Goal: Complete application form

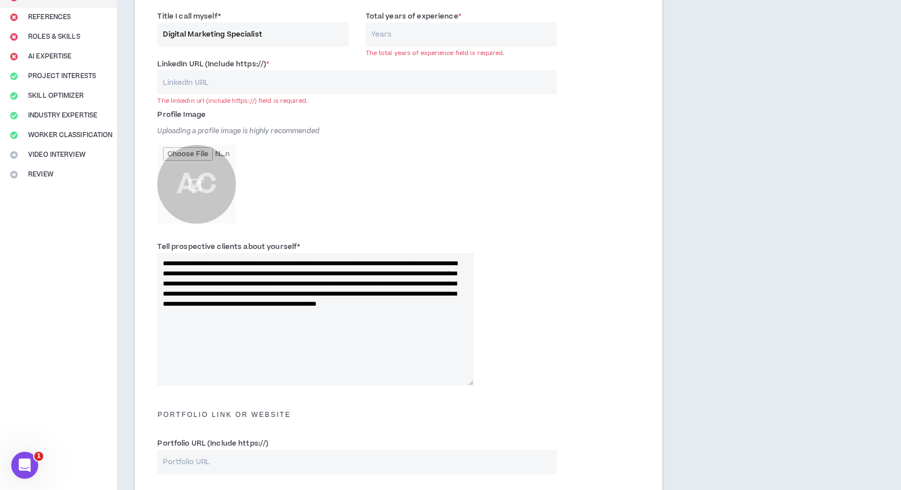
scroll to position [131, 0]
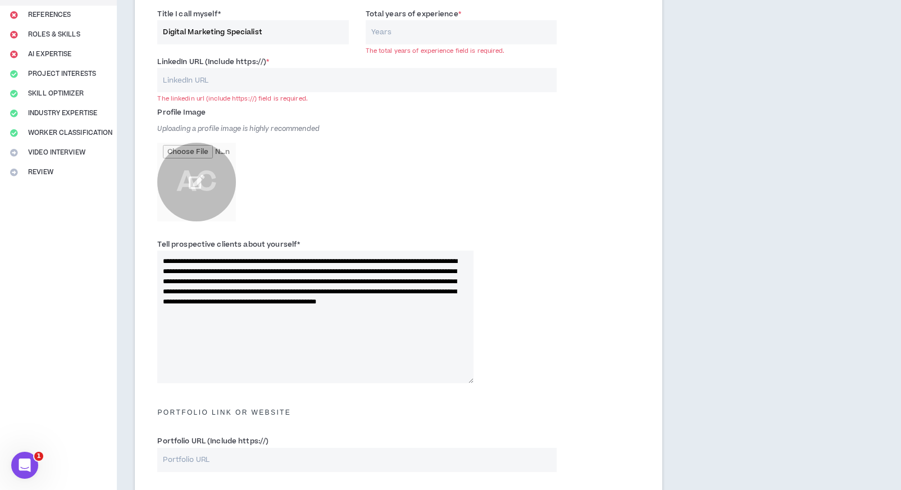
click at [194, 198] on input "file" at bounding box center [196, 182] width 79 height 79
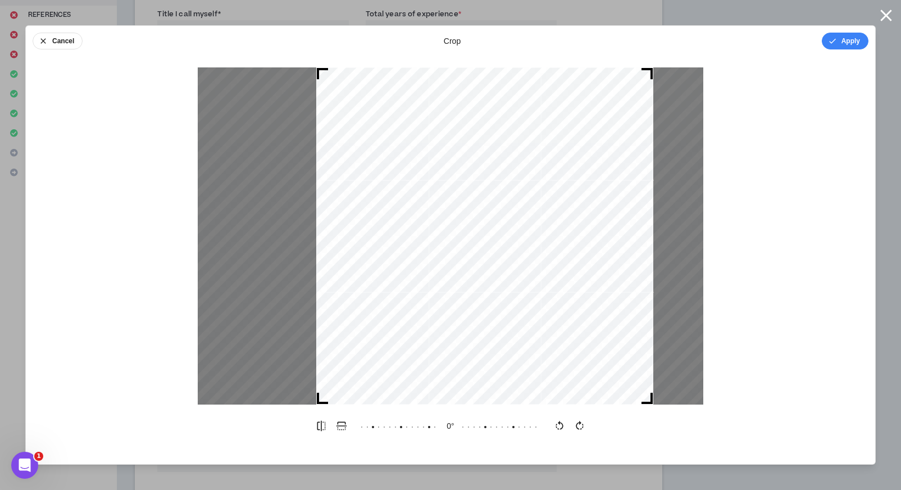
drag, startPoint x: 553, startPoint y: 181, endPoint x: 587, endPoint y: 180, distance: 34.3
click at [587, 180] on div at bounding box center [484, 235] width 337 height 337
click at [859, 35] on button "Apply" at bounding box center [845, 41] width 47 height 17
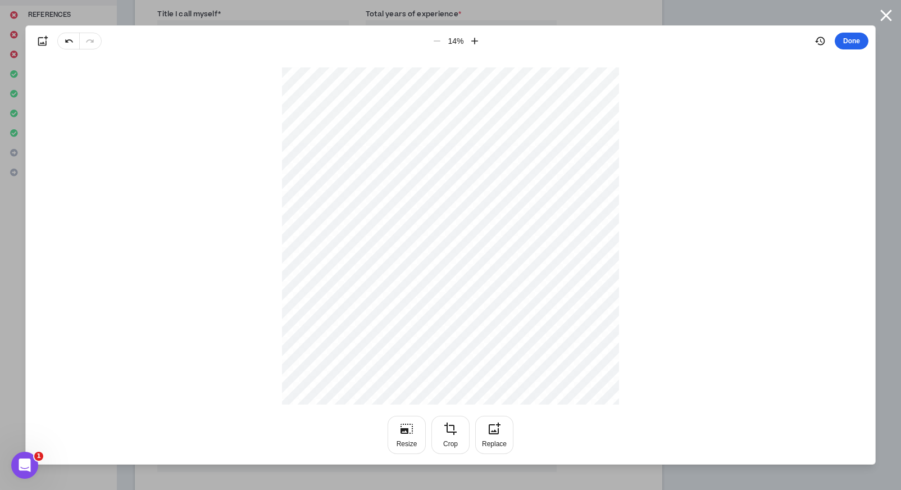
click at [851, 43] on button "Done" at bounding box center [851, 41] width 34 height 17
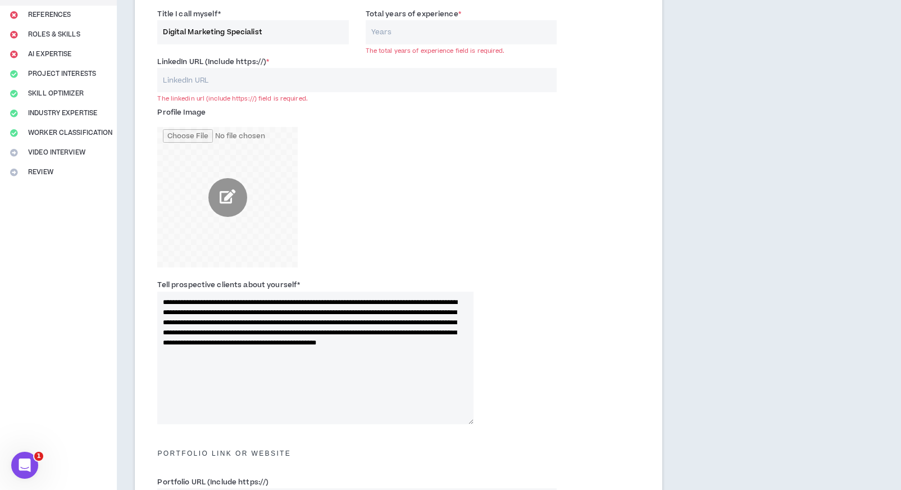
click at [224, 194] on input "file" at bounding box center [227, 197] width 140 height 140
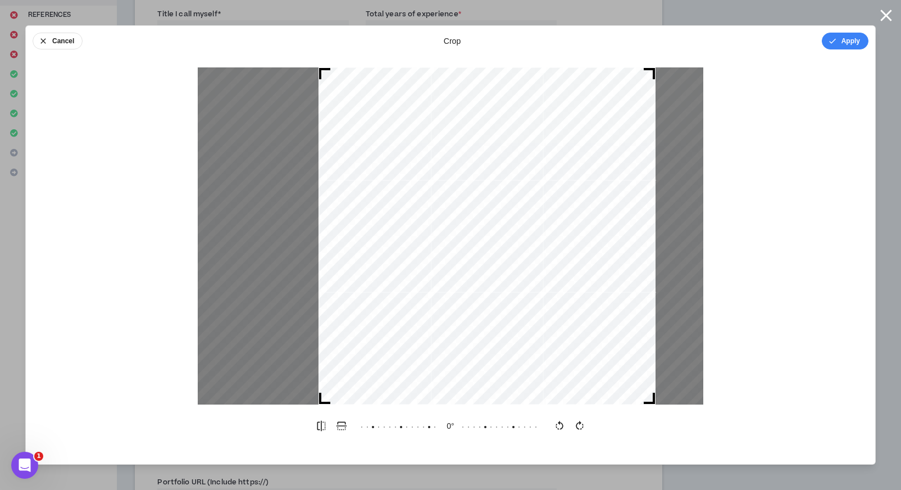
drag, startPoint x: 422, startPoint y: 237, endPoint x: 453, endPoint y: 239, distance: 31.5
click at [458, 241] on div at bounding box center [486, 235] width 337 height 337
click at [832, 36] on button "Apply" at bounding box center [845, 41] width 47 height 17
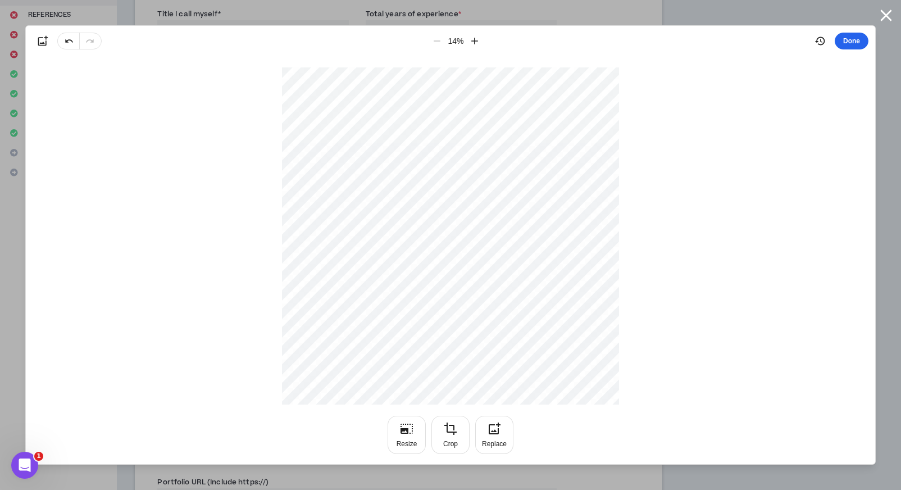
click at [841, 45] on button "Done" at bounding box center [851, 41] width 34 height 17
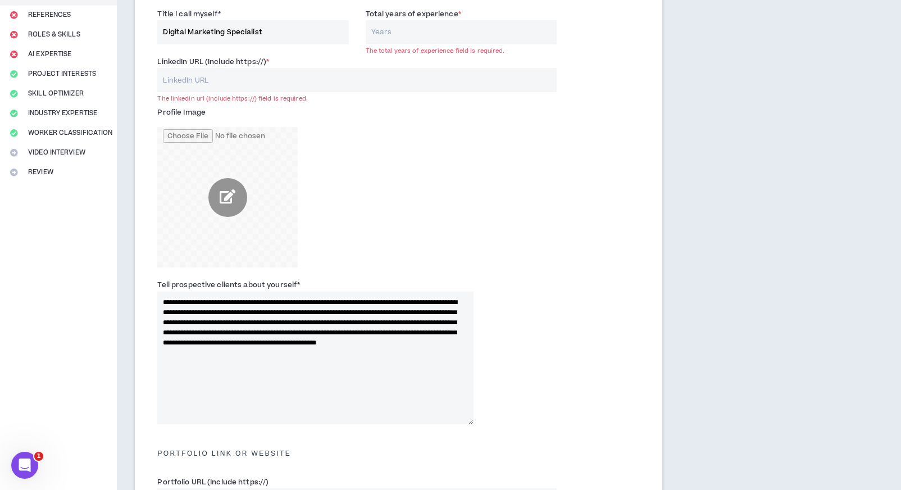
click at [333, 80] on input "LinkedIn URL (Include https://) *" at bounding box center [356, 80] width 399 height 24
paste input "[URL][DOMAIN_NAME][PERSON_NAME]"
type input "[URL][DOMAIN_NAME][PERSON_NAME]"
click at [400, 34] on input "Total years of experience *" at bounding box center [461, 32] width 191 height 24
click at [398, 32] on input "Total years of experience *" at bounding box center [461, 32] width 191 height 24
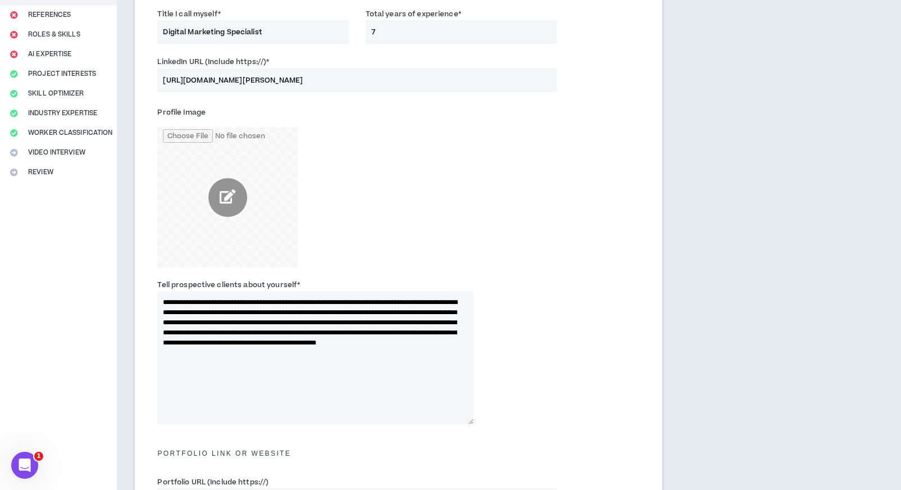
type input "7"
click at [393, 163] on div "Profile Image" at bounding box center [315, 185] width 316 height 164
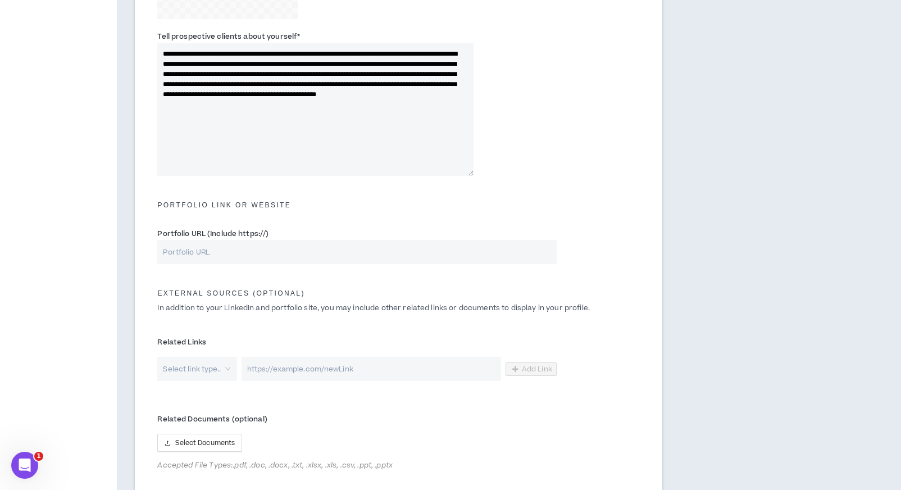
scroll to position [469, 0]
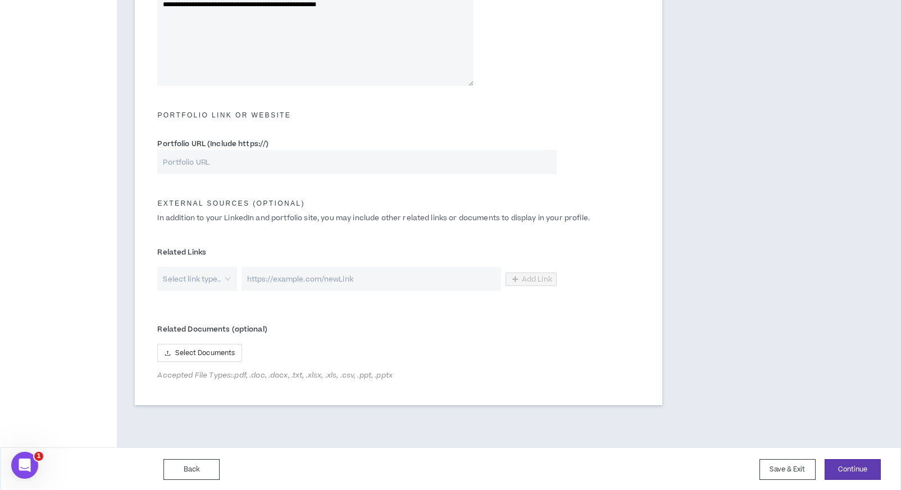
click at [200, 158] on input "Portfolio URL (Include https://)" at bounding box center [356, 162] width 399 height 24
paste input "[URL][DOMAIN_NAME]"
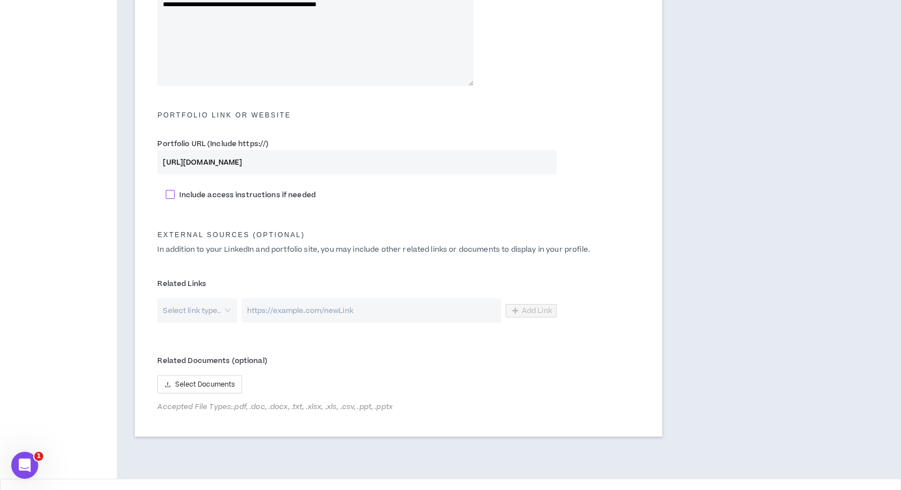
type input "[URL][DOMAIN_NAME]"
click at [167, 196] on span at bounding box center [170, 194] width 9 height 9
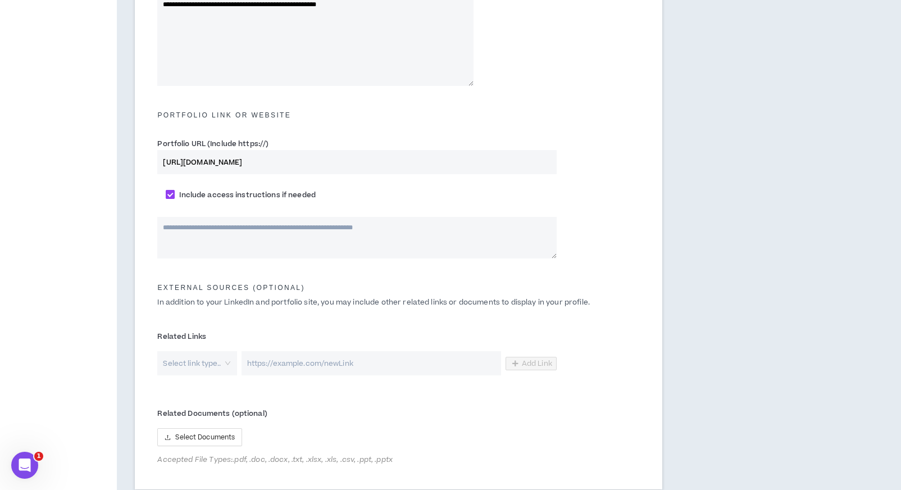
click at [168, 197] on span at bounding box center [170, 194] width 9 height 9
checkbox input "*****"
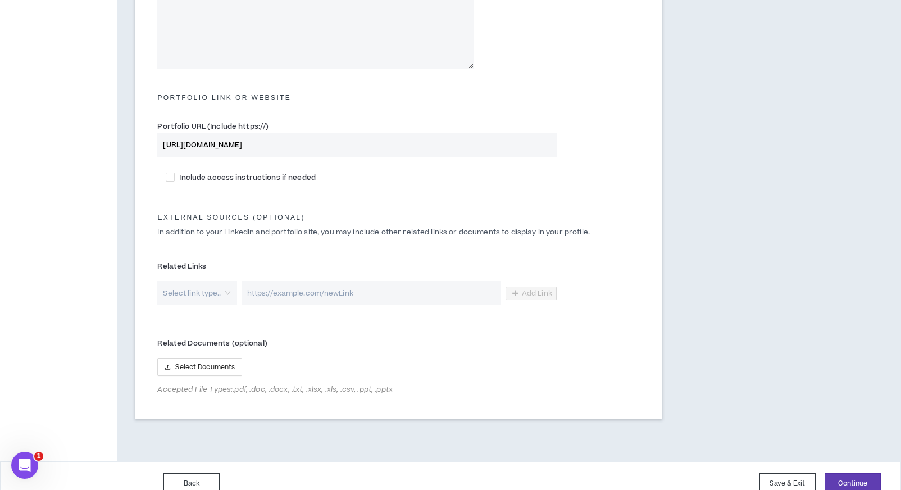
scroll to position [500, 0]
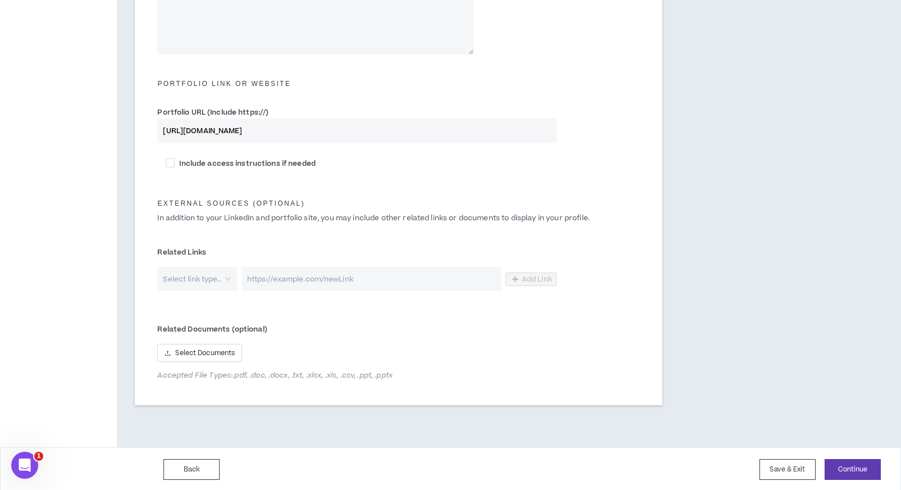
click at [222, 278] on input "search" at bounding box center [192, 279] width 59 height 24
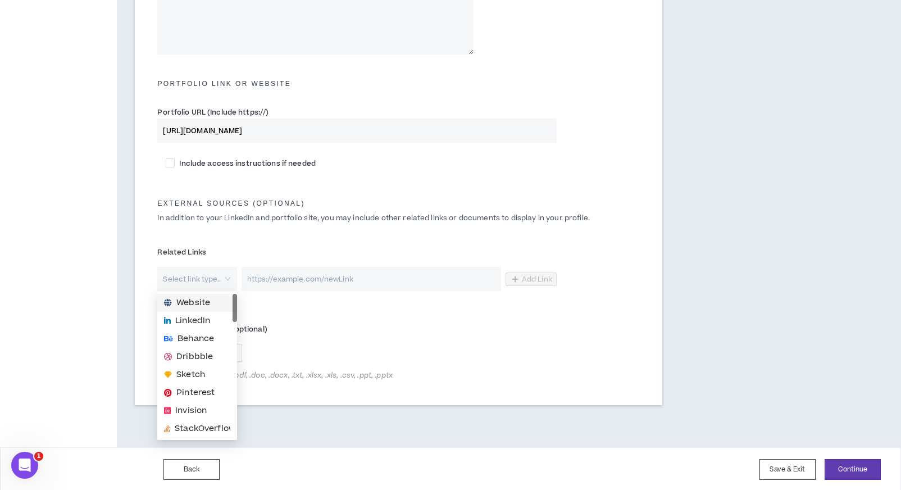
click at [262, 238] on div "Related Links Select link type.. Add Link" at bounding box center [398, 269] width 499 height 62
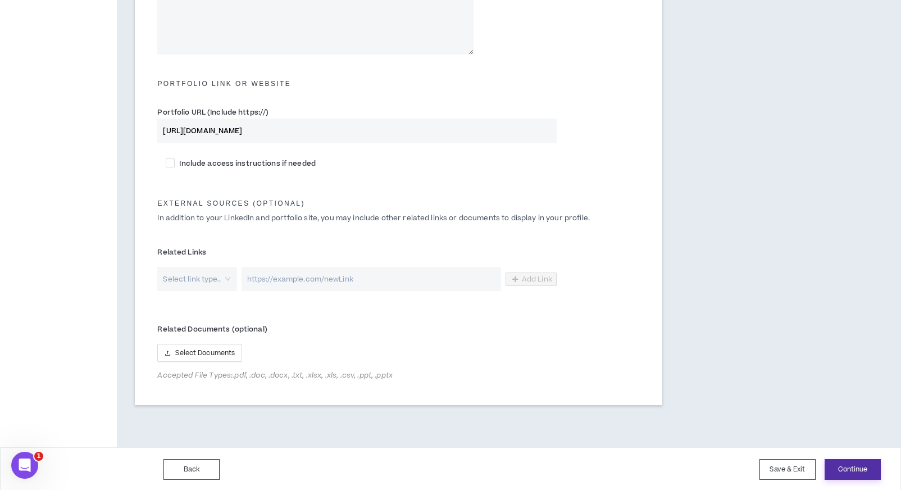
click at [868, 466] on button "Continue" at bounding box center [852, 469] width 56 height 21
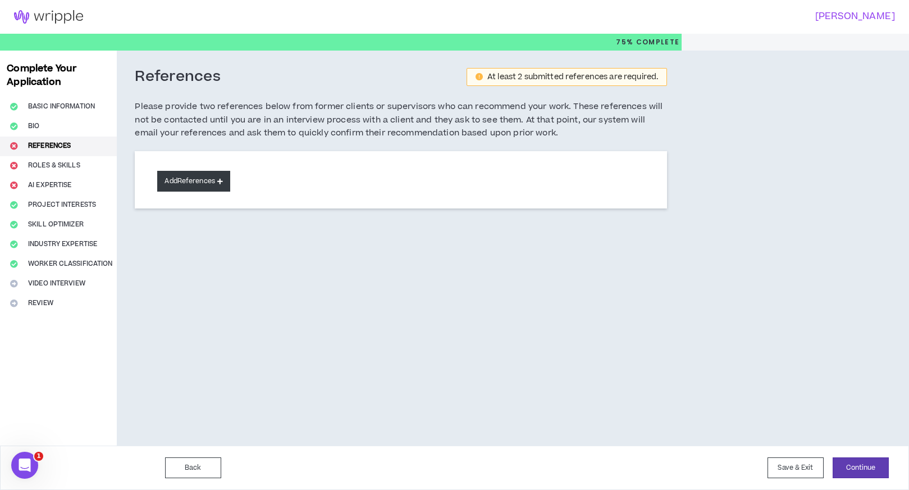
click at [212, 184] on button "Add References" at bounding box center [193, 181] width 73 height 21
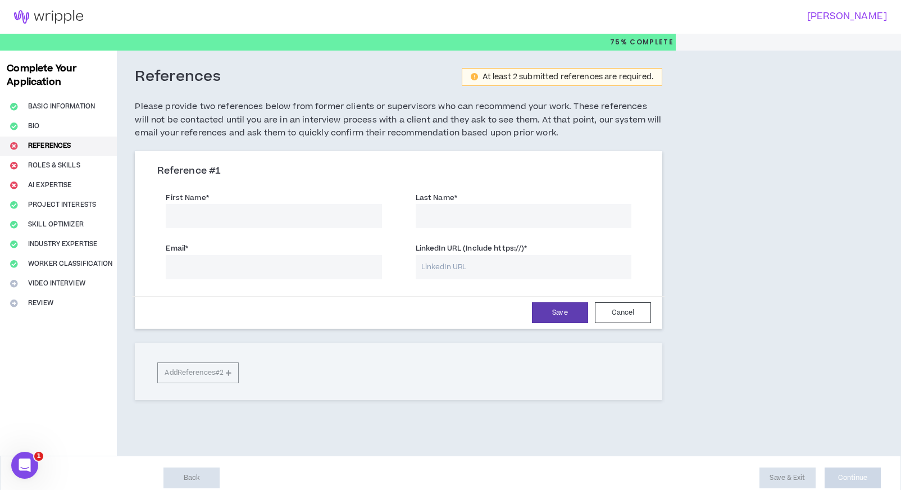
click at [235, 212] on input "First Name *" at bounding box center [274, 216] width 216 height 24
